Goal: Check status

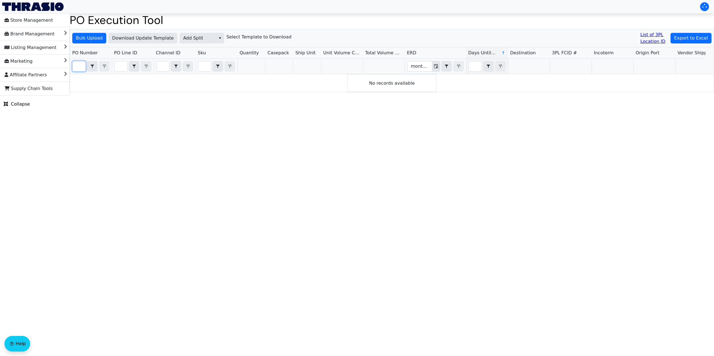
click at [80, 63] on input "Filter" at bounding box center [79, 66] width 13 height 10
paste input "67129"
type input "PO67129"
click at [76, 67] on input "Filter" at bounding box center [79, 66] width 13 height 10
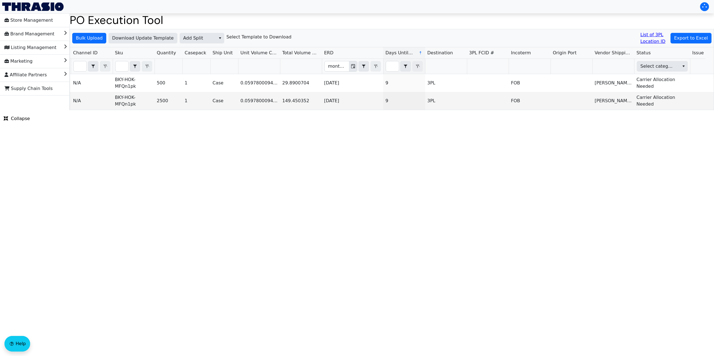
scroll to position [0, 203]
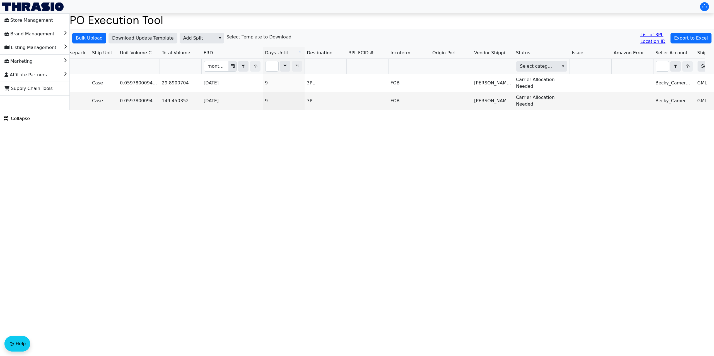
type input "PO67129"
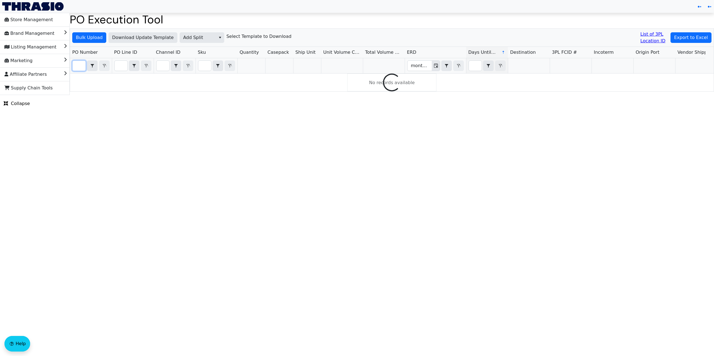
click at [78, 64] on input "Filter" at bounding box center [79, 66] width 13 height 10
type input "PO67129"
